Goal: Browse casually

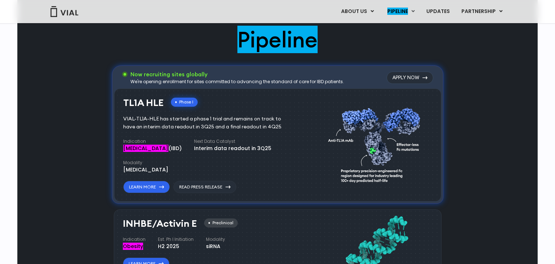
scroll to position [448, 0]
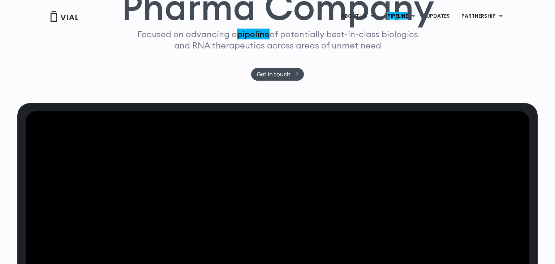
scroll to position [0, 0]
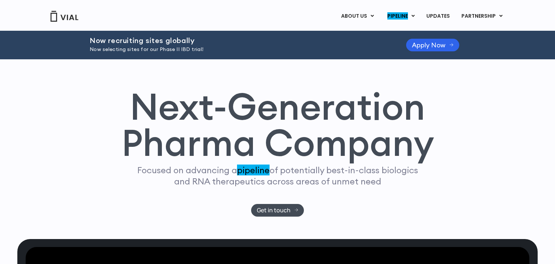
click at [68, 154] on div "Next-Generation Pharma Company Focused on advancing a pipeline of potentially b…" at bounding box center [277, 152] width 463 height 128
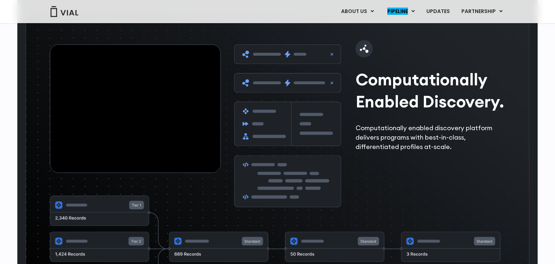
scroll to position [1123, 0]
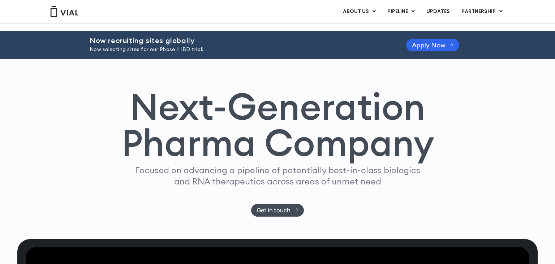
scroll to position [1744, 0]
